Goal: Task Accomplishment & Management: Manage account settings

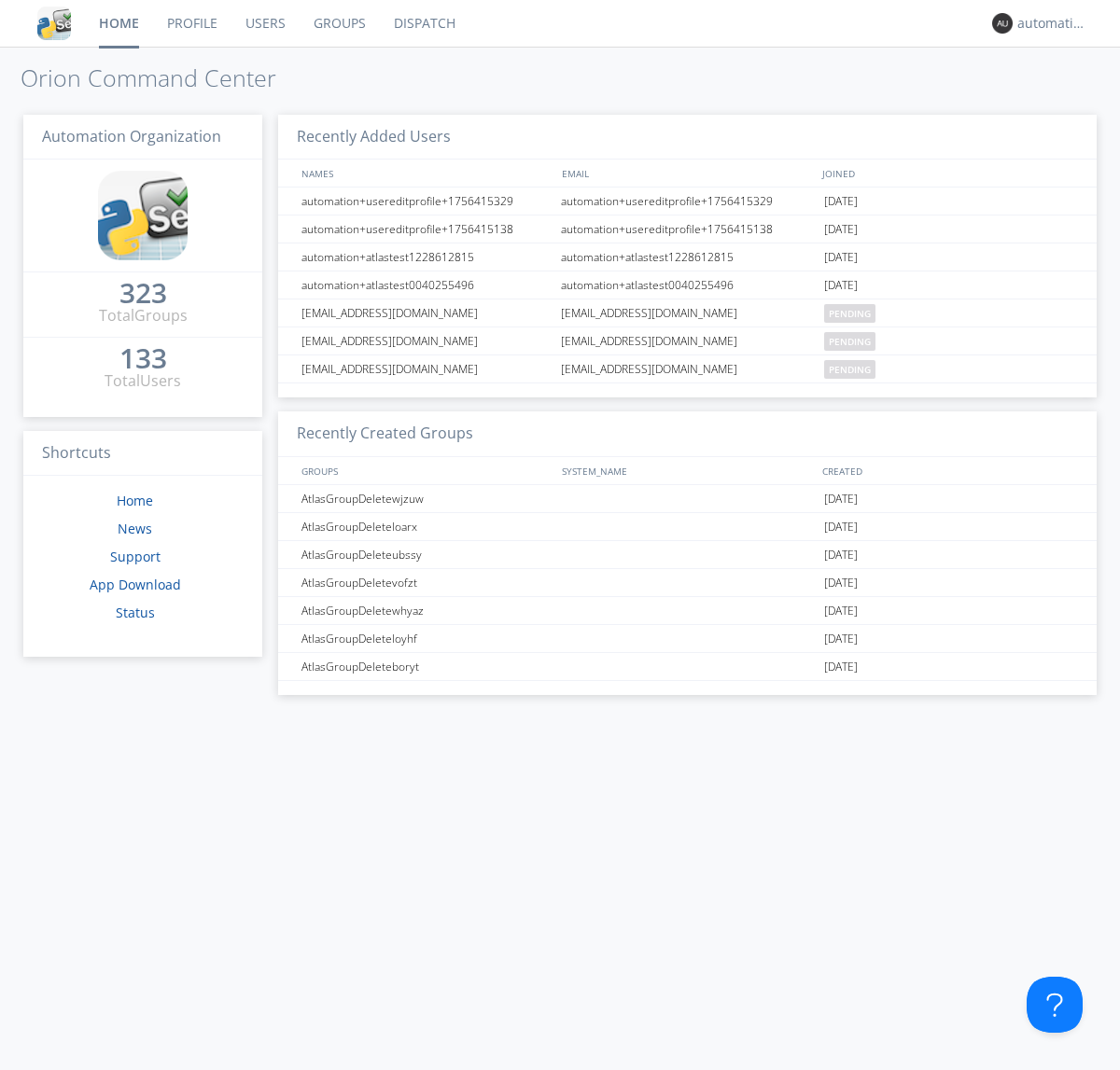
click at [423, 23] on link "Dispatch" at bounding box center [424, 23] width 90 height 47
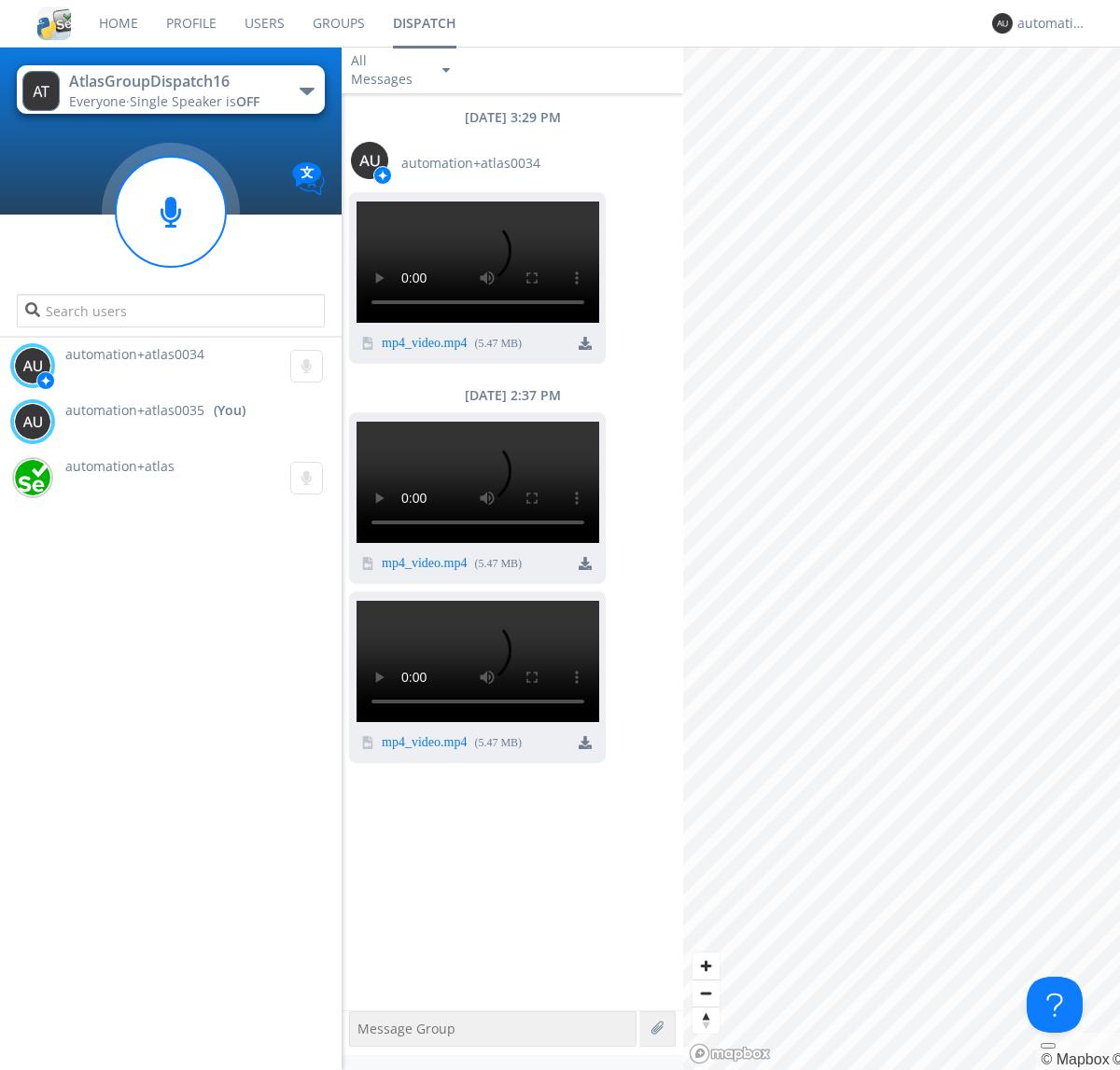
scroll to position [691, 0]
click at [306, 90] on div "button" at bounding box center [308, 92] width 15 height 8
click at [0, 0] on span "AtlasGroupDispatch17" at bounding box center [0, 0] width 0 height 0
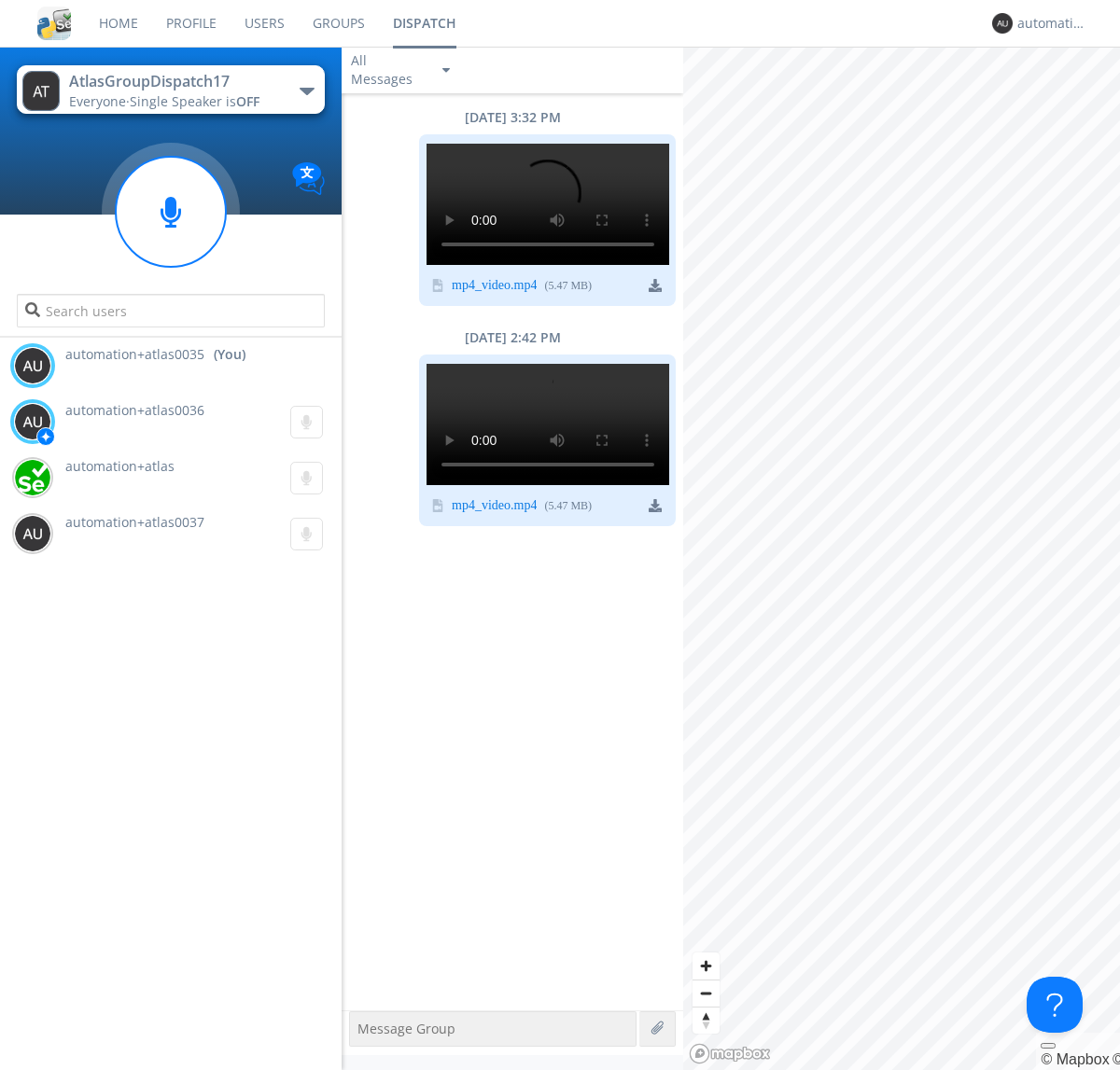
scroll to position [143, 0]
click at [1047, 23] on div "automation+atlas0035" at bounding box center [1052, 23] width 70 height 18
click at [1061, 98] on div "Log Out" at bounding box center [1062, 99] width 96 height 34
